Goal: Task Accomplishment & Management: Manage account settings

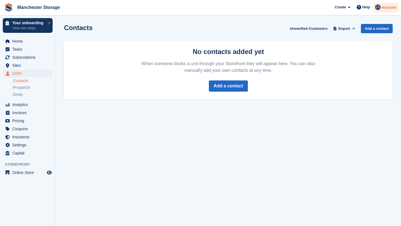
click at [390, 6] on span "Account" at bounding box center [388, 8] width 14 height 6
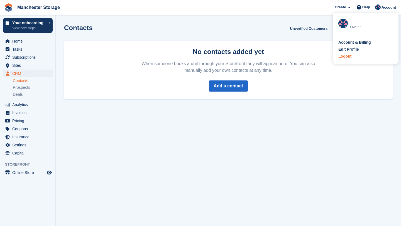
click at [352, 55] on div "Logout" at bounding box center [365, 56] width 55 height 6
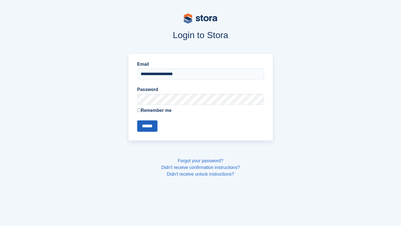
click at [152, 126] on input "******" at bounding box center [147, 126] width 20 height 11
